Goal: Task Accomplishment & Management: Use online tool/utility

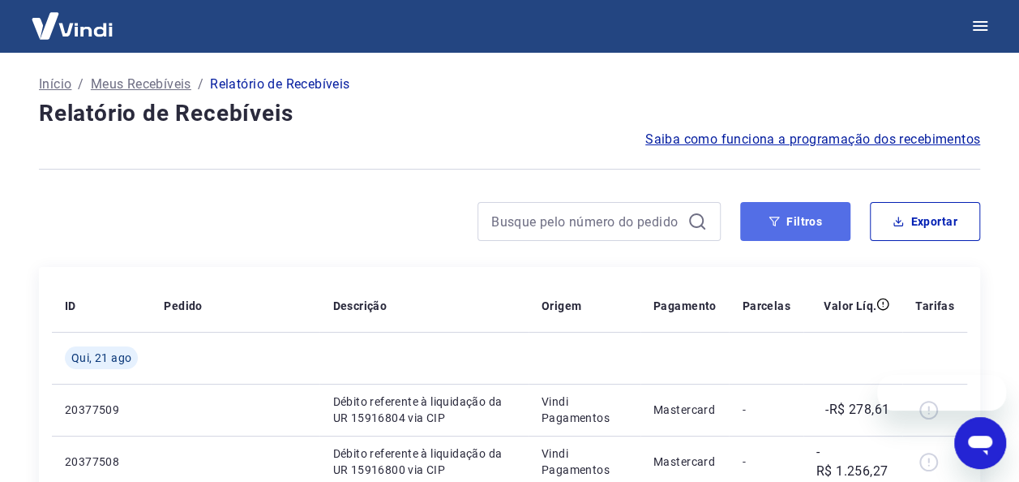
click at [819, 225] on button "Filtros" at bounding box center [795, 221] width 110 height 39
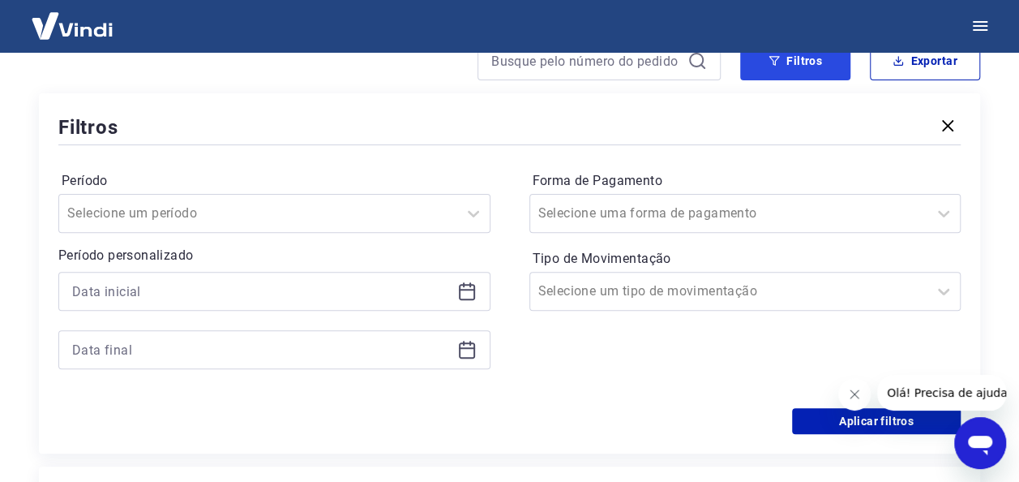
scroll to position [162, 0]
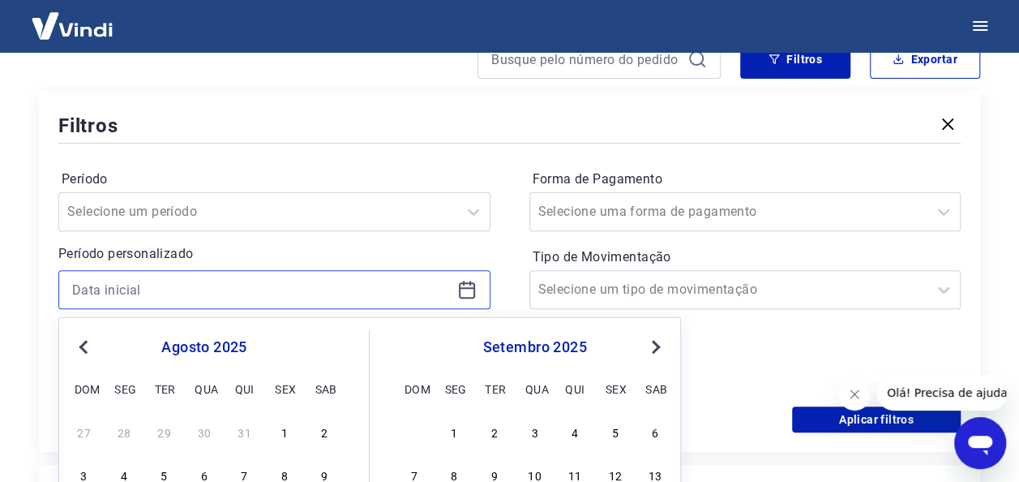
click at [141, 284] on input at bounding box center [261, 289] width 379 height 24
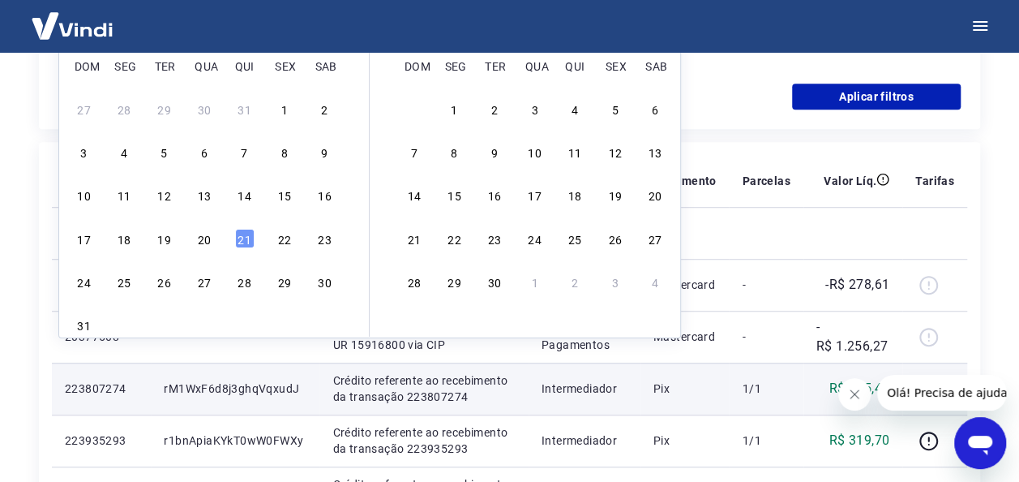
scroll to position [487, 0]
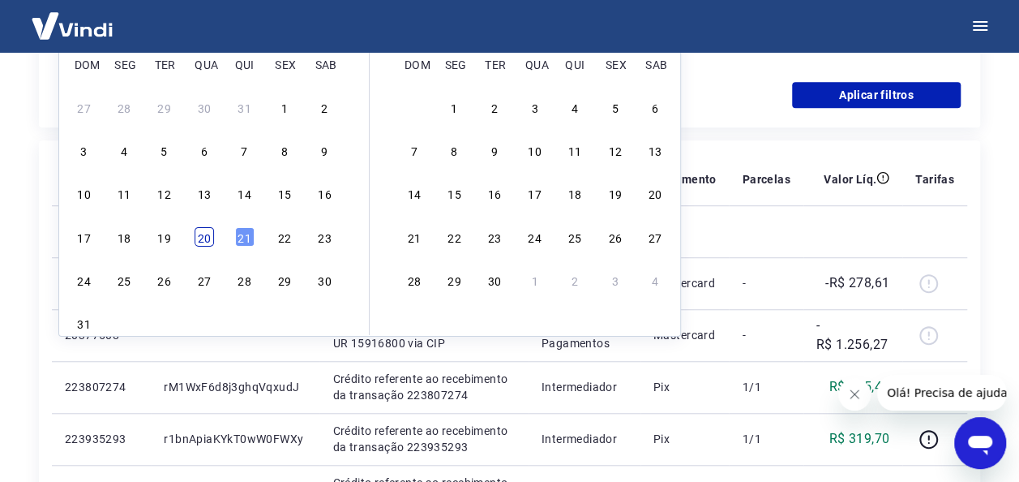
click at [195, 230] on div "20" at bounding box center [204, 235] width 19 height 19
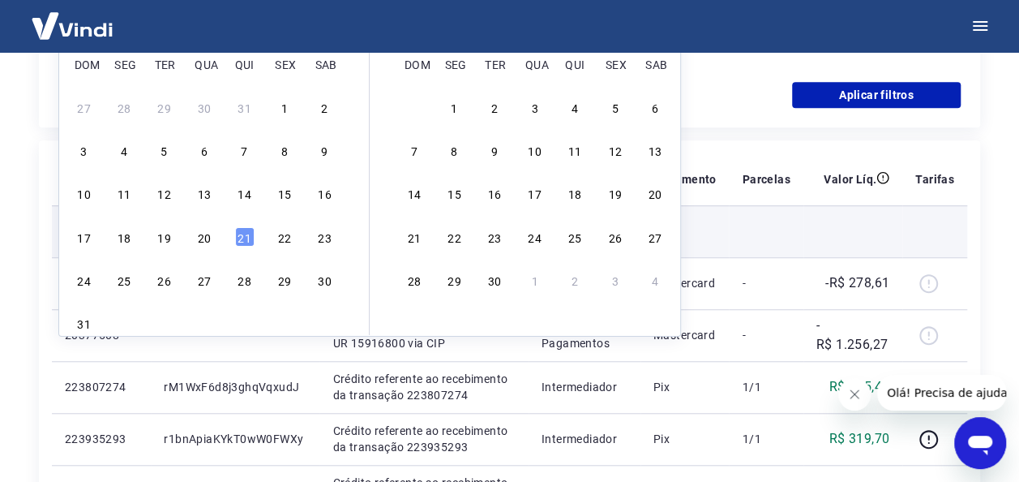
type input "[DATE]"
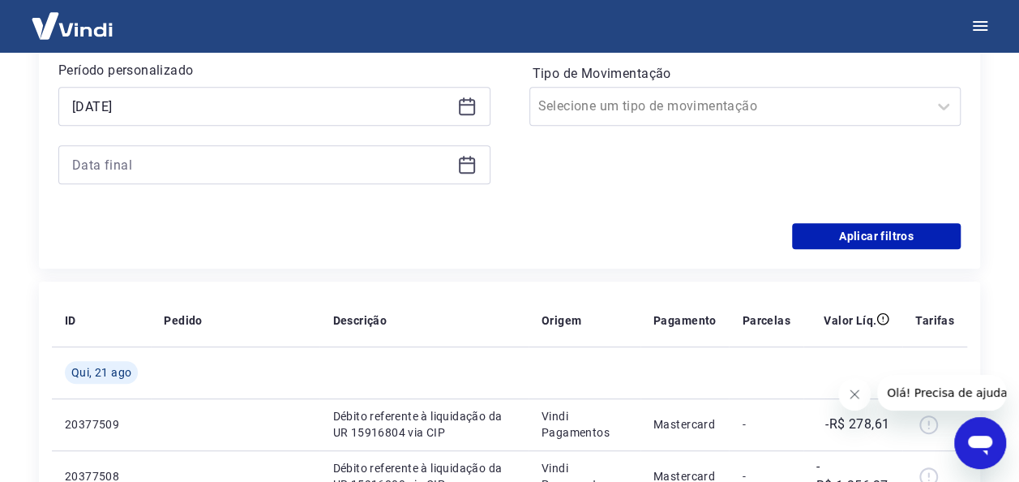
scroll to position [243, 0]
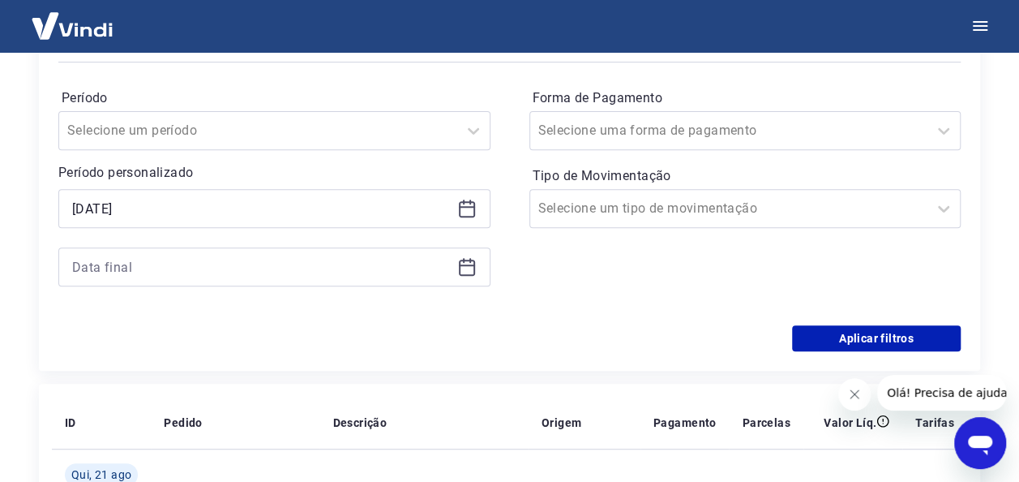
click at [466, 267] on icon at bounding box center [466, 266] width 19 height 19
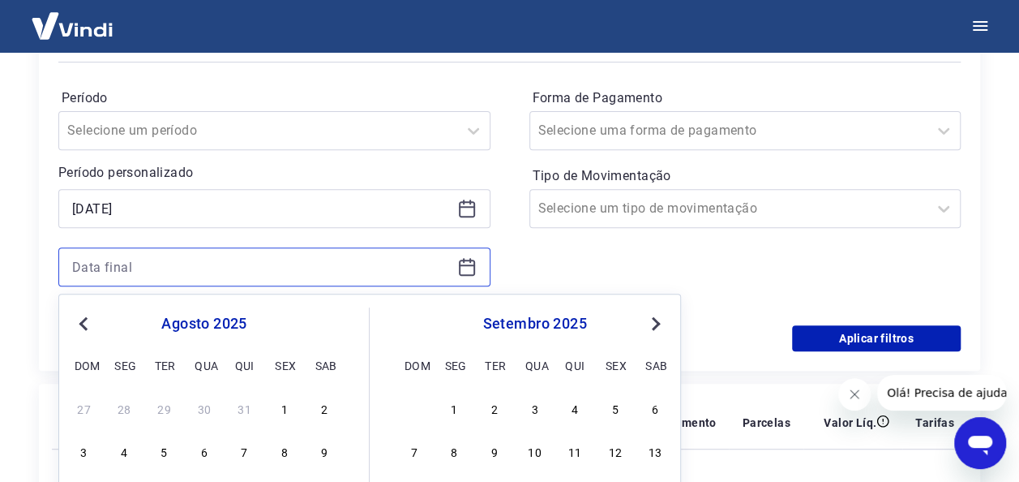
scroll to position [487, 0]
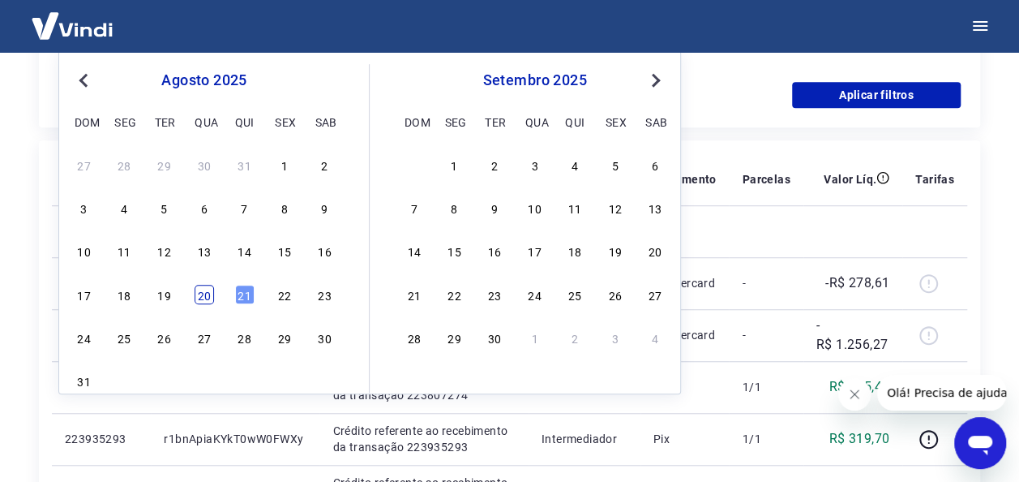
click at [204, 295] on div "20" at bounding box center [204, 294] width 19 height 19
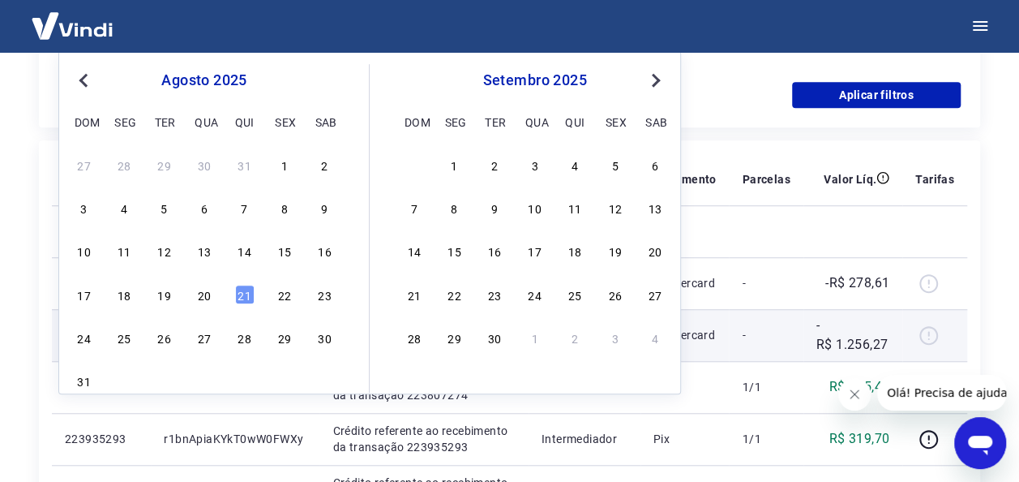
type input "[DATE]"
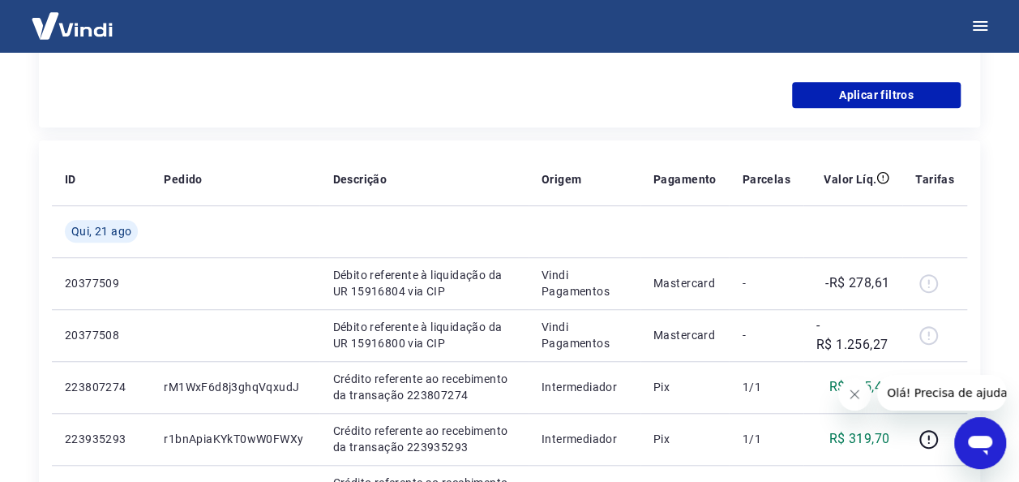
scroll to position [243, 0]
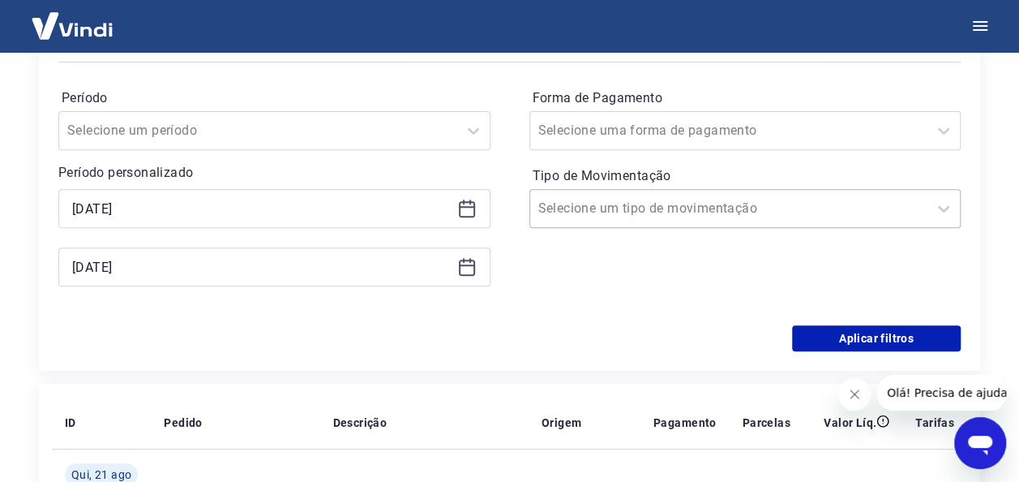
click at [744, 211] on div at bounding box center [729, 208] width 382 height 23
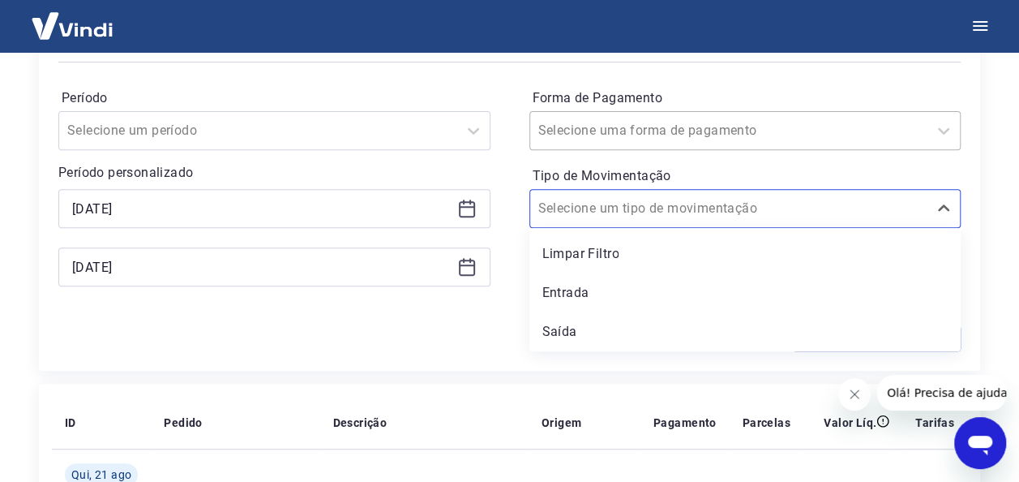
drag, startPoint x: 605, startPoint y: 295, endPoint x: 796, endPoint y: 134, distance: 250.3
click at [605, 294] on div "Entrada" at bounding box center [746, 293] width 432 height 32
click at [796, 134] on div at bounding box center [729, 130] width 382 height 23
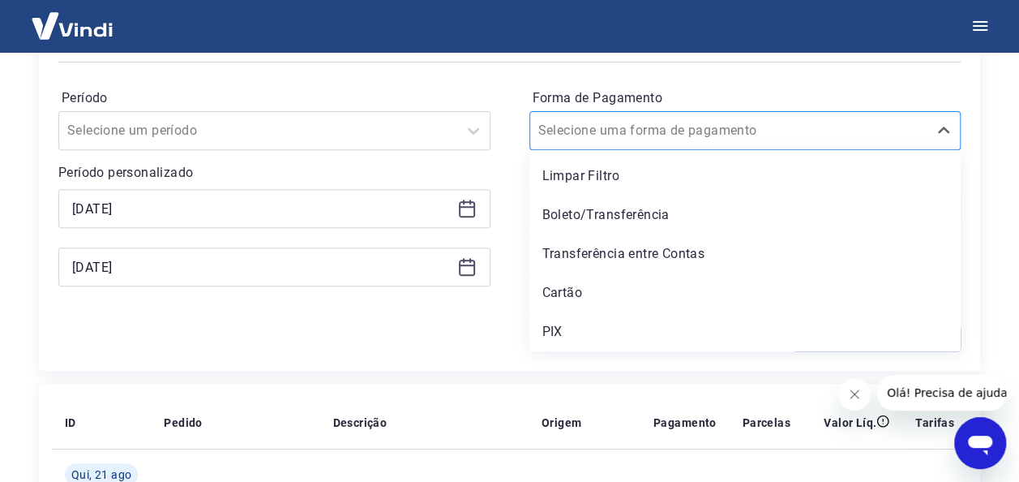
click at [796, 134] on div at bounding box center [729, 130] width 382 height 23
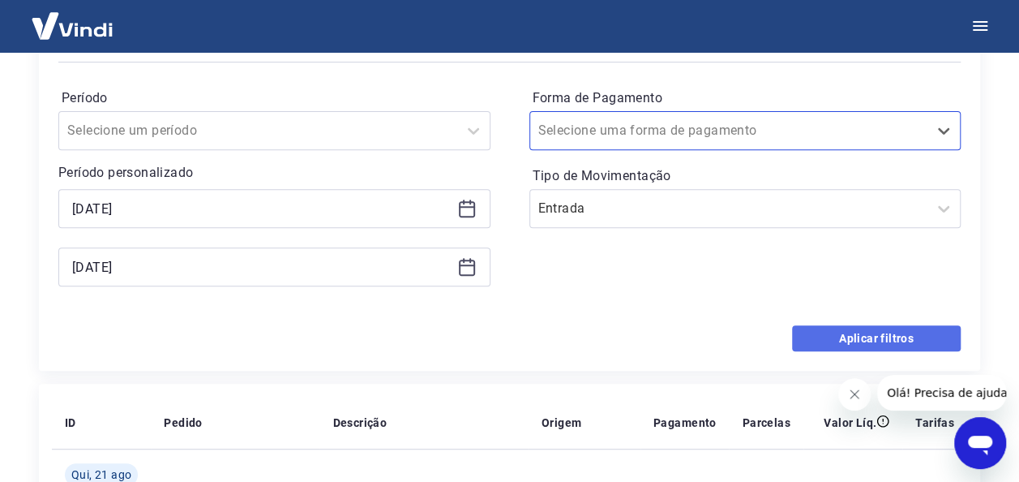
click at [892, 336] on button "Aplicar filtros" at bounding box center [876, 338] width 169 height 26
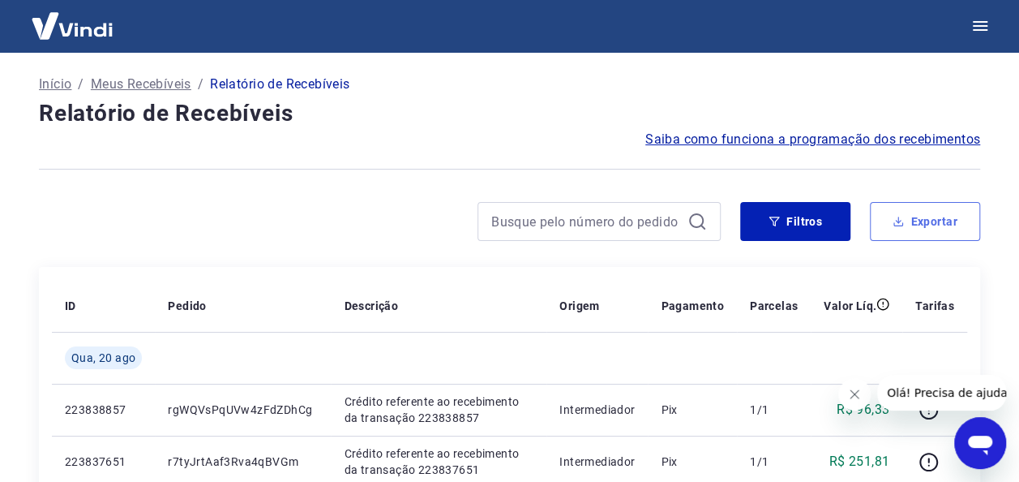
click at [927, 221] on button "Exportar" at bounding box center [925, 221] width 110 height 39
type input "[DATE]"
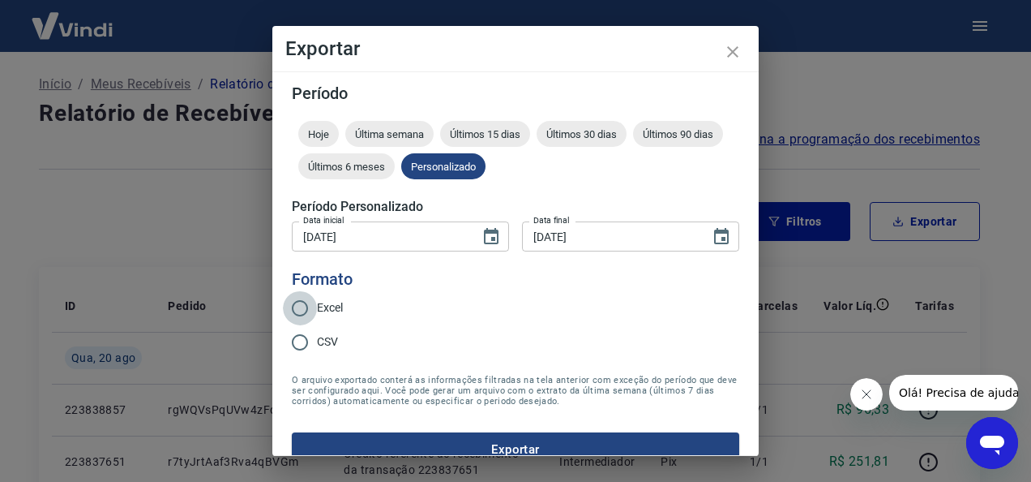
click at [297, 311] on input "Excel" at bounding box center [300, 308] width 34 height 34
radio input "true"
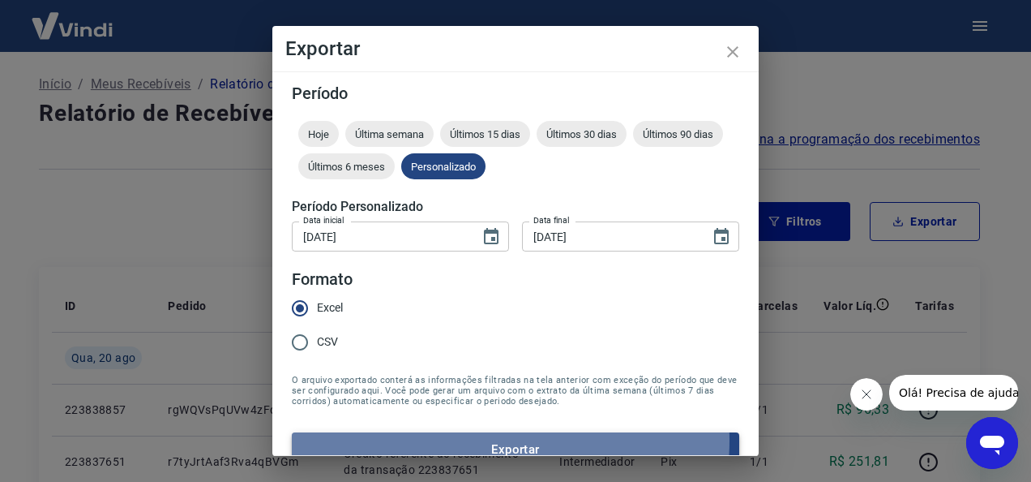
click at [491, 440] on button "Exportar" at bounding box center [516, 449] width 448 height 34
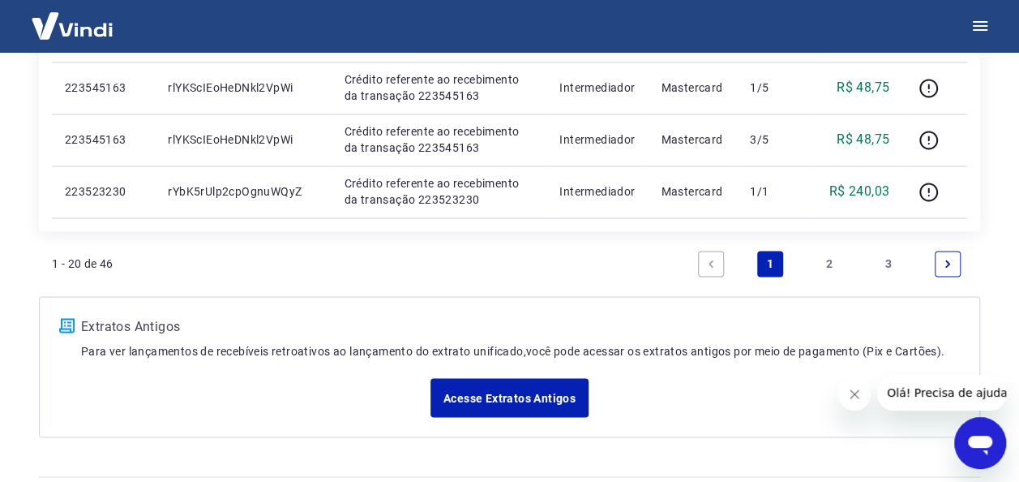
scroll to position [1216, 0]
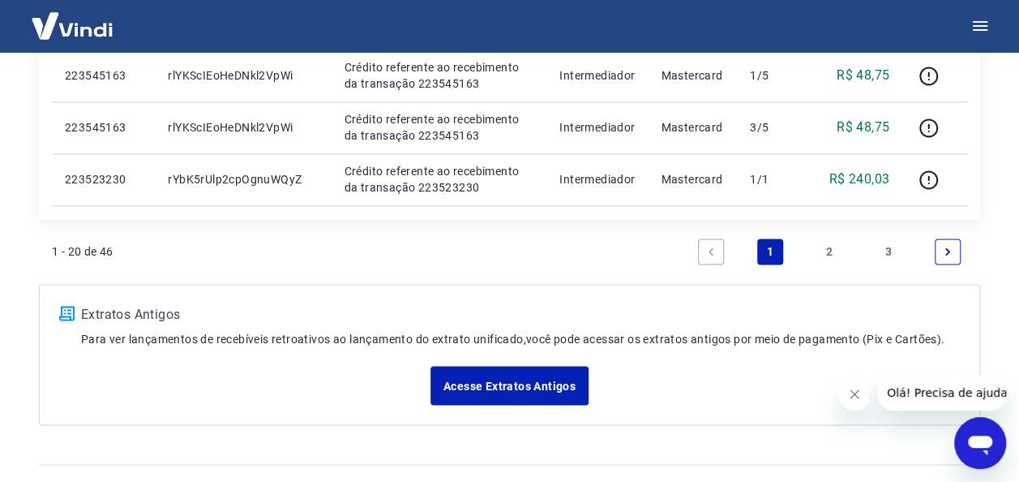
click at [829, 247] on link "2" at bounding box center [830, 251] width 26 height 26
